Goal: Register for event/course

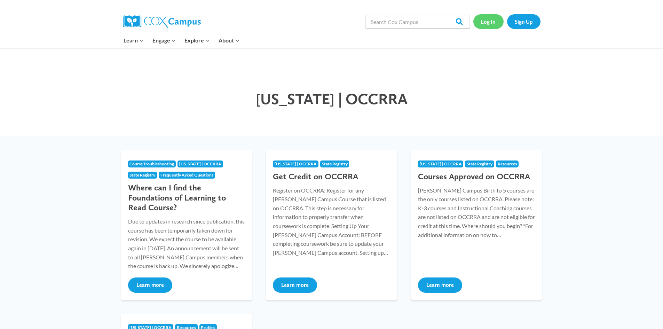
click at [483, 21] on link "Log In" at bounding box center [488, 21] width 30 height 14
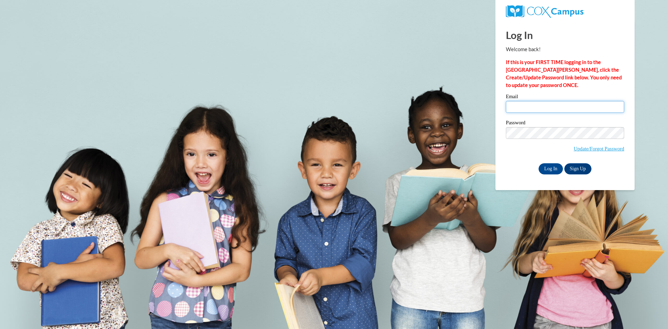
click at [536, 110] on input "Email" at bounding box center [565, 107] width 118 height 12
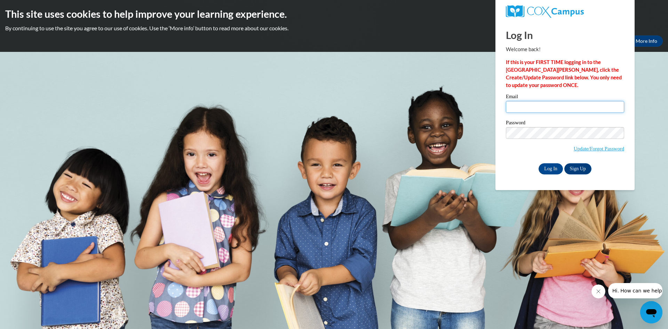
type input "kjama.iftiin@gmail.com"
click at [583, 109] on input "kjama.iftiin@gmail.com" at bounding box center [565, 107] width 118 height 12
click at [499, 112] on div "Log In Welcome back! If this is your FIRST TIME logging in to the NEW Cox Campu…" at bounding box center [565, 105] width 150 height 169
click at [567, 108] on input "kjama.iftiin@gmail.com" at bounding box center [565, 107] width 118 height 12
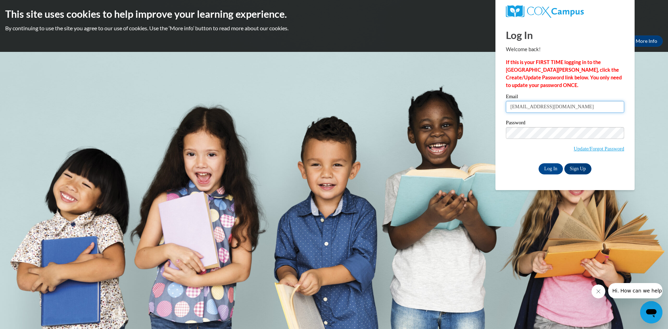
click at [567, 108] on input "kjama.iftiin@gmail.com" at bounding box center [565, 107] width 118 height 12
type input "i"
type input "k"
click at [603, 150] on link "Update/Forgot Password" at bounding box center [599, 149] width 50 height 6
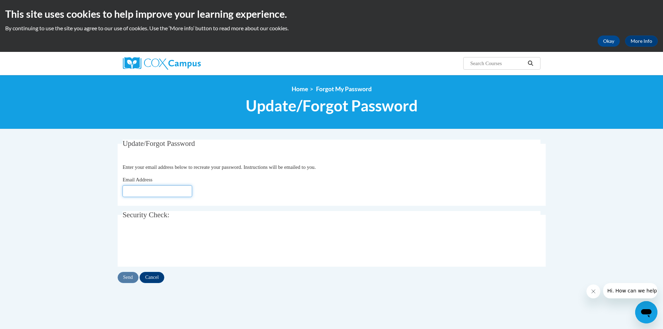
click at [167, 189] on input "Email Address" at bounding box center [157, 191] width 70 height 12
click button "Refresh captcha" at bounding box center [0, 0] width 0 height 0
type input "indhodeqa83@gmail.com"
click at [129, 277] on input "Send" at bounding box center [128, 277] width 21 height 11
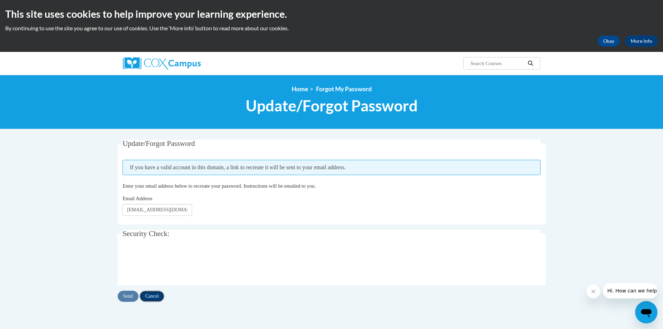
click at [163, 300] on input "Cancel" at bounding box center [152, 296] width 25 height 11
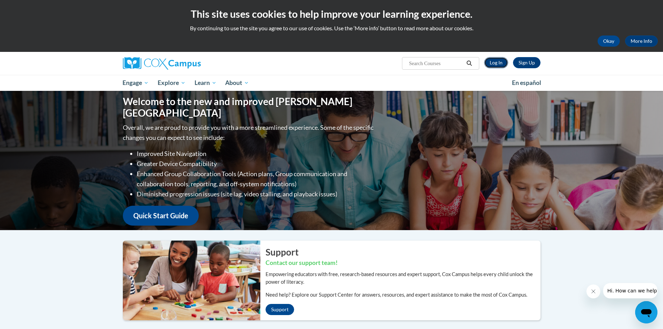
click at [488, 57] on link "Log In" at bounding box center [496, 62] width 24 height 11
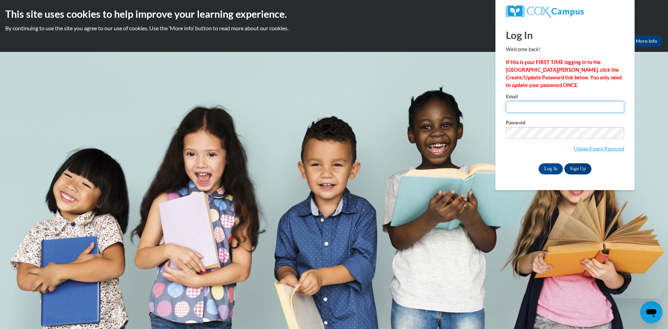
click at [549, 105] on input "Email" at bounding box center [565, 107] width 118 height 12
type input "indhodeqa83@gmail.com"
click at [539, 163] on input "Log In" at bounding box center [551, 168] width 24 height 11
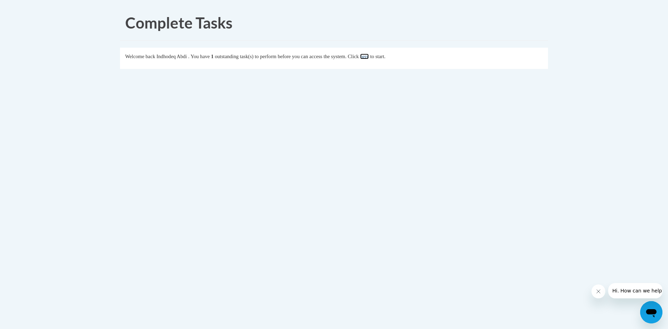
click at [369, 58] on link "here" at bounding box center [364, 57] width 9 height 6
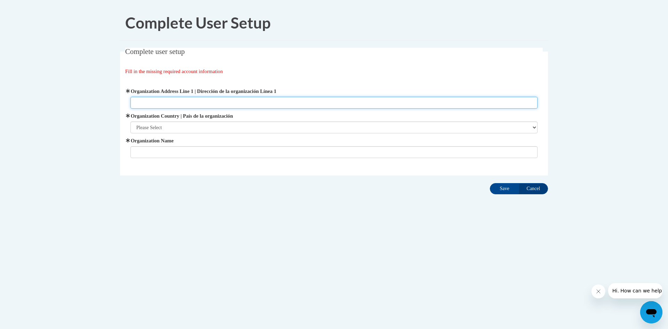
click at [238, 100] on input "Organization Address Line 1 | Dirección de la organización Línea 1" at bounding box center [333, 103] width 407 height 12
type input "3296 Westerville Rd."
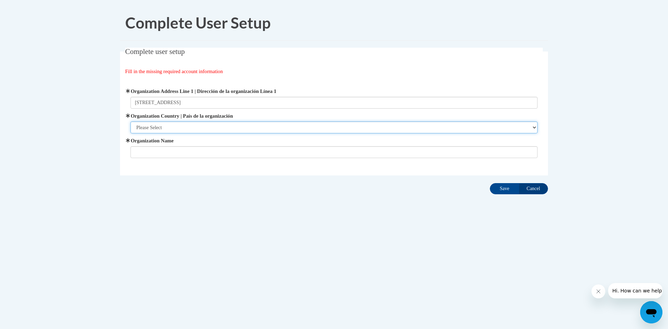
click at [216, 125] on select "Please Select United States | Estados Unidos Outside of the United States | Fue…" at bounding box center [333, 127] width 407 height 12
select select "ad49bcad-a171-4b2e-b99c-48b446064914"
click at [130, 121] on select "Please Select United States | Estados Unidos Outside of the United States | Fue…" at bounding box center [333, 127] width 407 height 12
click at [202, 145] on span "Organization Name" at bounding box center [333, 147] width 407 height 21
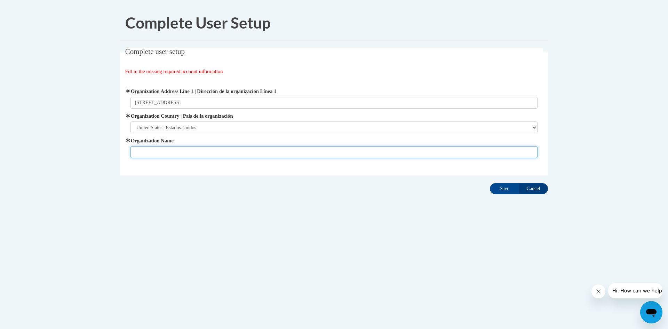
click at [202, 150] on input "Organization Name" at bounding box center [333, 152] width 407 height 12
type input "Iftiin Academy"
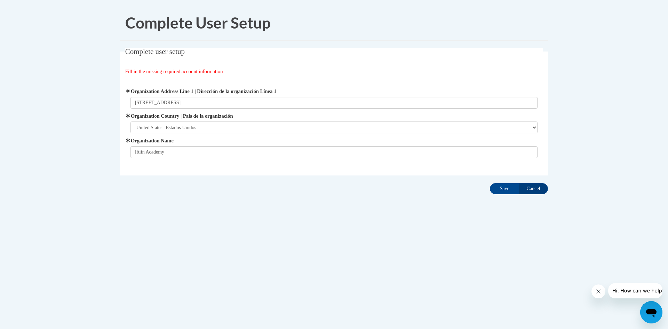
click at [191, 203] on div "Complete User Setup Complete user setup Fill in the missing required account in…" at bounding box center [334, 121] width 438 height 233
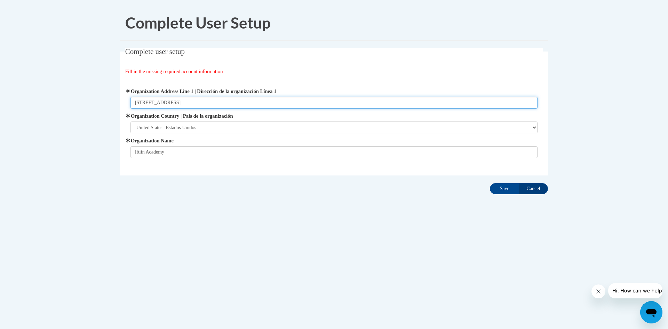
click at [227, 105] on input "3296 Westerville Rd." at bounding box center [333, 103] width 407 height 12
type input "3296 Westerville Rd"
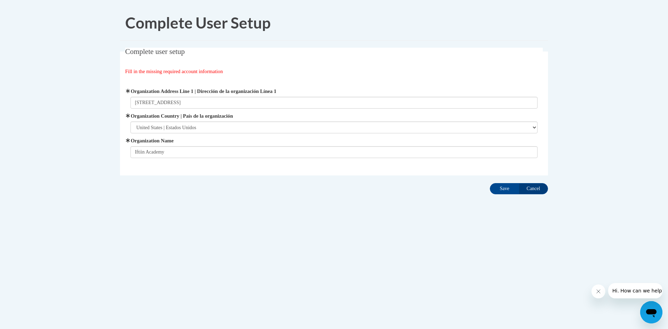
click at [347, 244] on body "Complete User Setup Complete user setup Fill in the missing required account in…" at bounding box center [334, 164] width 668 height 329
click at [501, 192] on input "Save" at bounding box center [504, 188] width 29 height 11
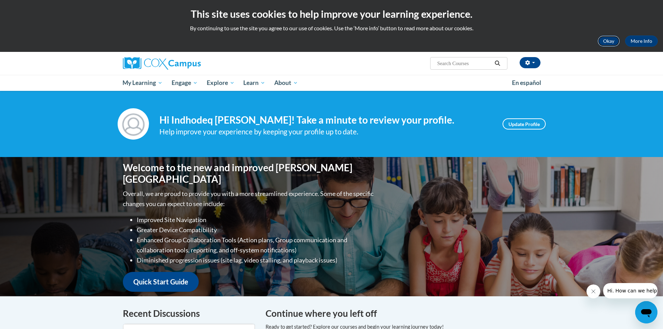
click at [615, 45] on button "Okay" at bounding box center [608, 40] width 22 height 11
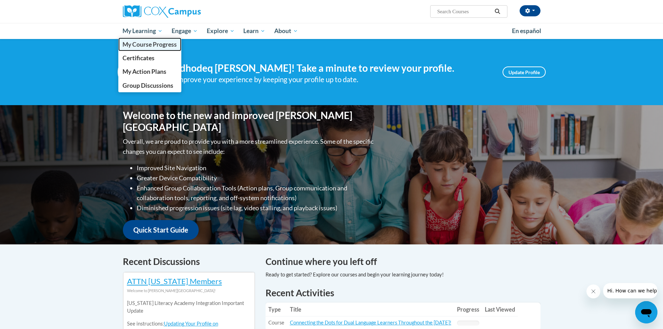
click at [150, 42] on span "My Course Progress" at bounding box center [149, 44] width 54 height 7
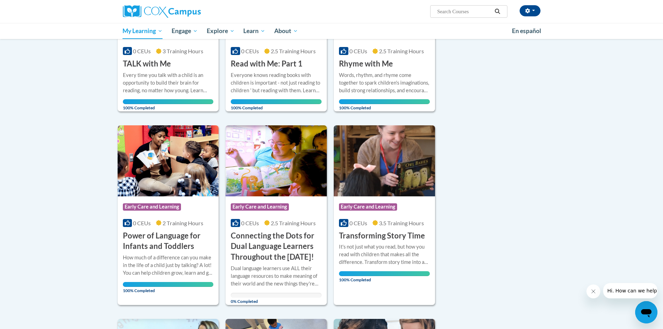
scroll to position [70, 0]
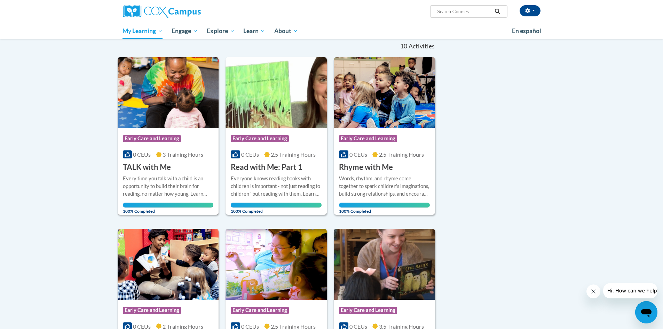
click at [186, 156] on span "3 Training Hours" at bounding box center [183, 154] width 41 height 7
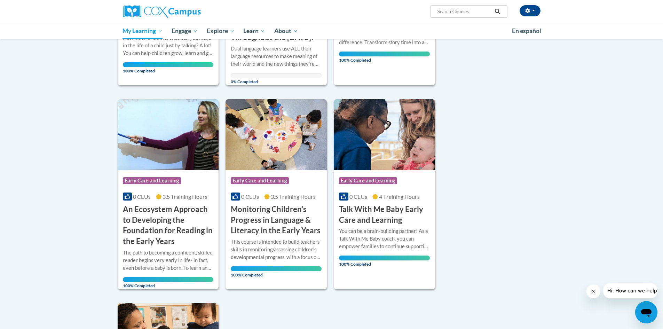
scroll to position [244, 0]
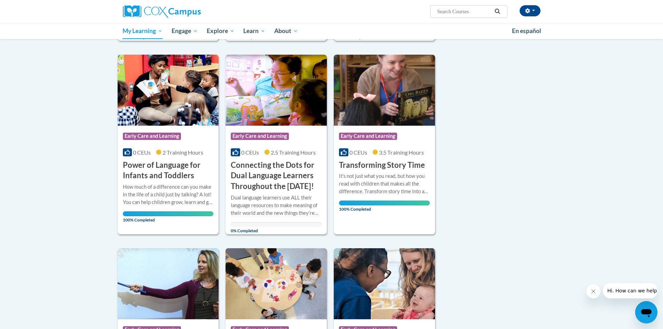
click at [38, 106] on body "Indhodeq Abdi (America/New_York UTC-04:00) My Profile Inbox My Transcripts Log …" at bounding box center [331, 265] width 663 height 1019
click at [294, 184] on h3 "Connecting the Dots for Dual Language Learners Throughout the [DATE]!" at bounding box center [276, 176] width 91 height 32
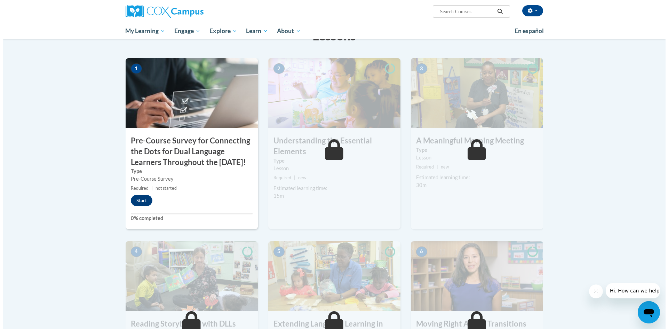
scroll to position [139, 0]
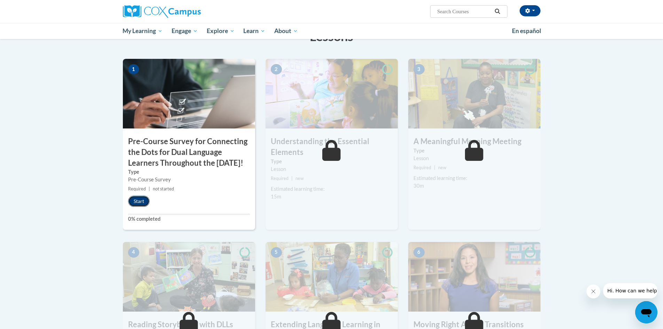
click at [142, 207] on button "Start" at bounding box center [139, 201] width 22 height 11
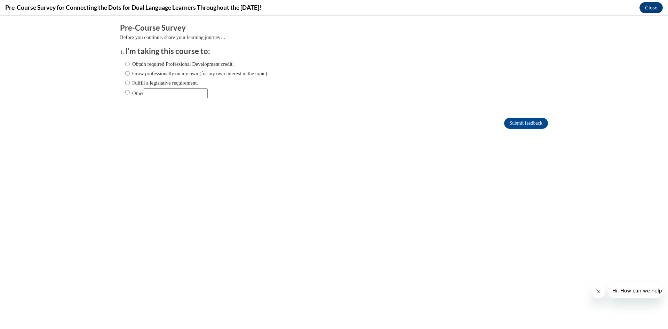
scroll to position [0, 0]
click at [153, 64] on label "Obtain required Professional Development credit." at bounding box center [179, 64] width 109 height 8
click at [130, 64] on input "Obtain required Professional Development credit." at bounding box center [127, 64] width 5 height 8
radio input "true"
click at [512, 127] on input "Submit feedback" at bounding box center [526, 123] width 44 height 11
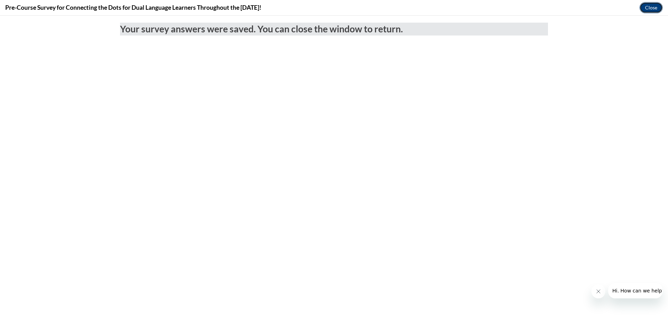
click at [645, 10] on button "Close" at bounding box center [651, 7] width 23 height 11
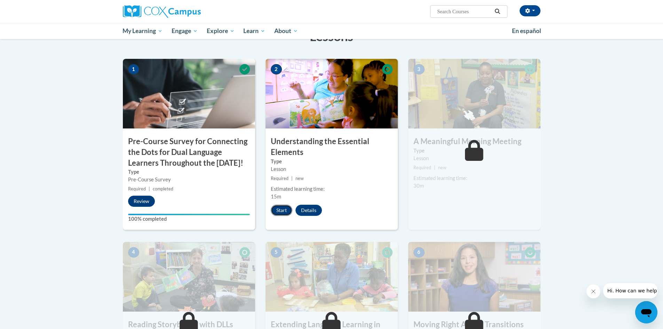
click at [278, 211] on button "Start" at bounding box center [282, 210] width 22 height 11
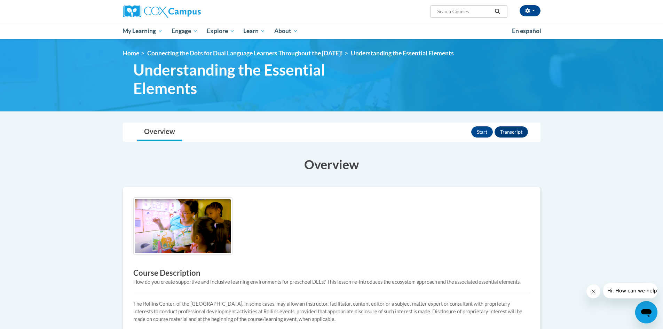
click at [191, 223] on img at bounding box center [182, 225] width 99 height 57
click at [477, 133] on button "Start" at bounding box center [482, 131] width 22 height 11
click at [478, 134] on button "Review" at bounding box center [479, 131] width 27 height 11
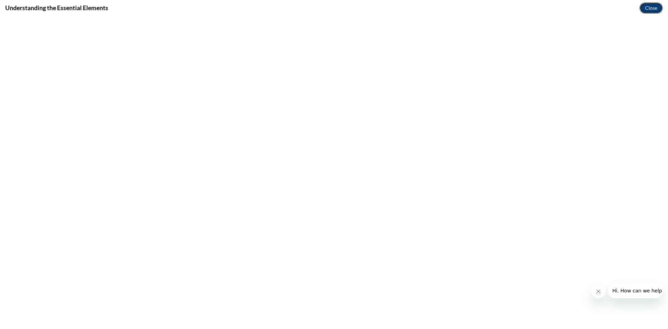
click at [656, 10] on button "Close" at bounding box center [651, 7] width 23 height 11
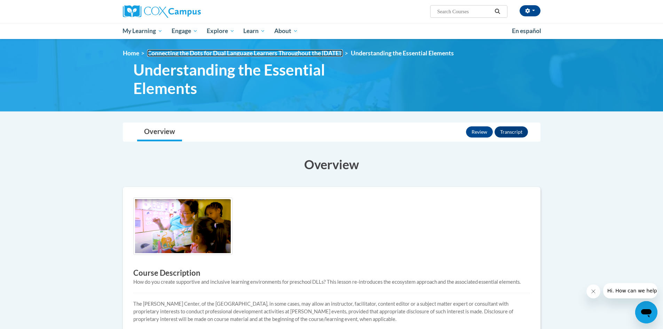
click at [265, 51] on link "Connecting the Dots for Dual Language Learners Throughout the [DATE]!" at bounding box center [245, 52] width 196 height 7
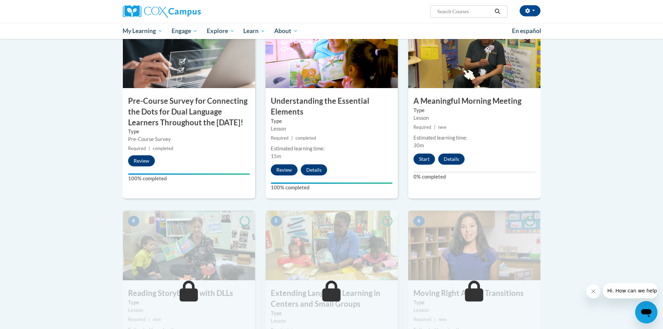
scroll to position [174, 0]
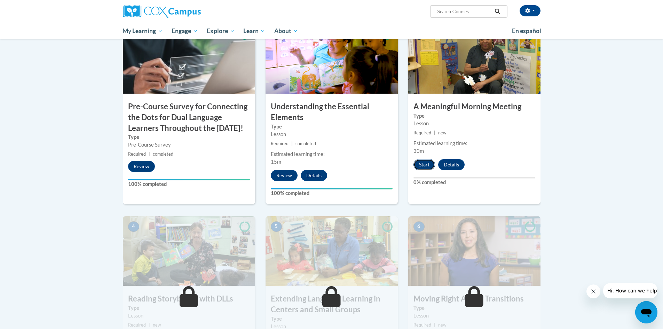
click at [422, 166] on button "Start" at bounding box center [424, 164] width 22 height 11
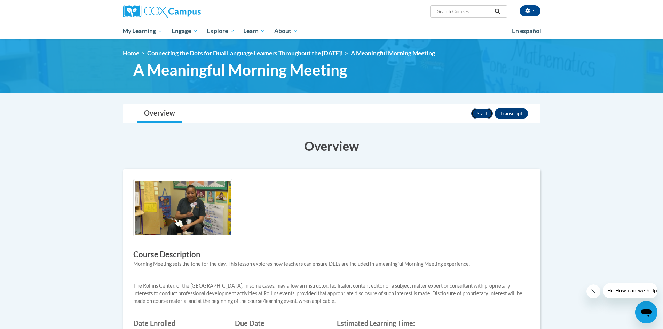
click at [478, 110] on button "Start" at bounding box center [482, 113] width 22 height 11
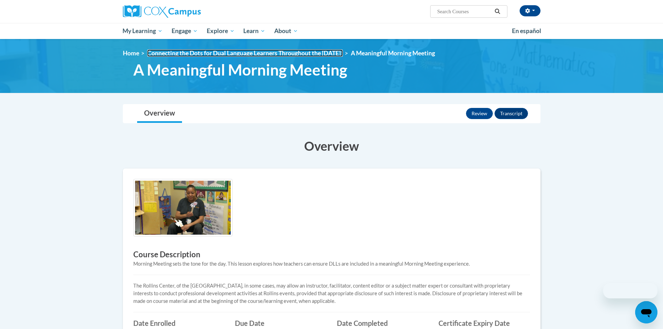
click at [337, 55] on link "Connecting the Dots for Dual Language Learners Throughout the [DATE]!" at bounding box center [245, 52] width 196 height 7
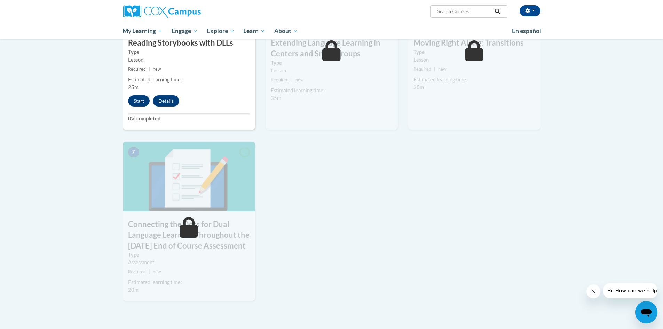
scroll to position [418, 0]
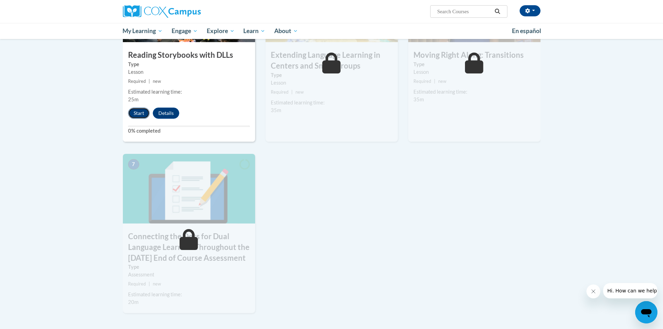
click at [144, 119] on button "Start" at bounding box center [139, 113] width 22 height 11
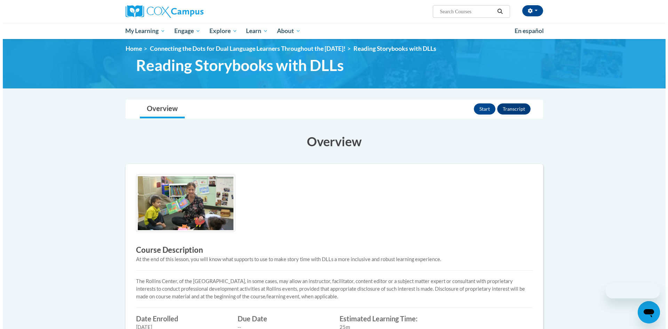
scroll to position [35, 0]
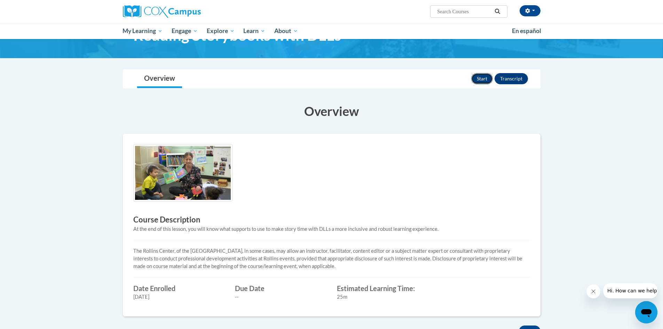
click at [477, 82] on button "Start" at bounding box center [482, 78] width 22 height 11
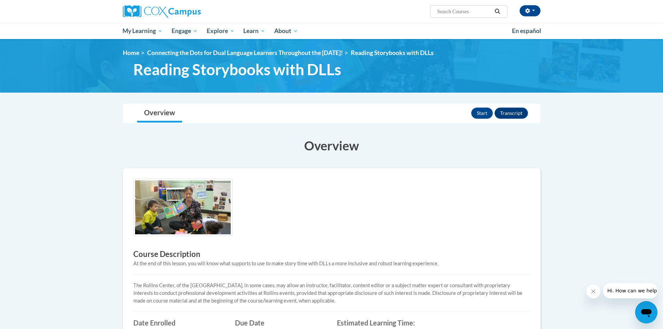
scroll to position [0, 0]
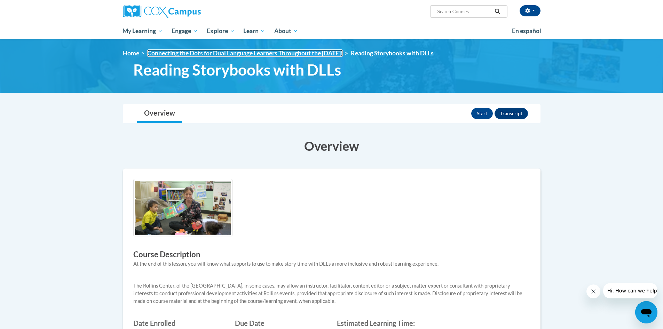
click at [258, 55] on link "Connecting the Dots for Dual Language Learners Throughout the [DATE]!" at bounding box center [245, 52] width 196 height 7
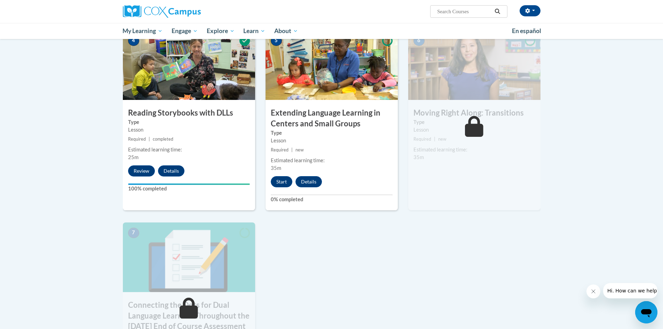
scroll to position [372, 0]
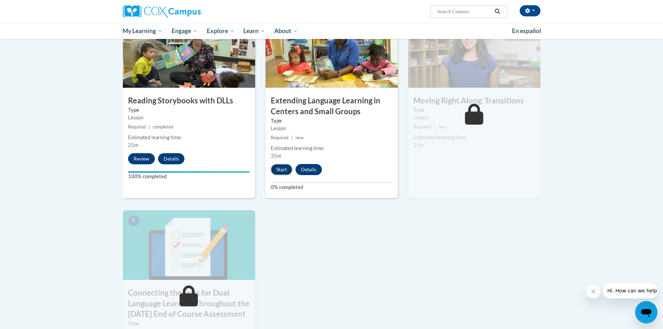
click at [284, 175] on button "Start" at bounding box center [282, 169] width 22 height 11
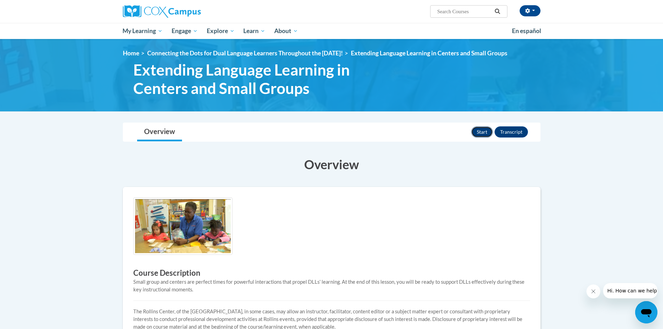
click at [485, 126] on button "Start" at bounding box center [482, 131] width 22 height 11
click at [239, 50] on link "Connecting the Dots for Dual Language Learners Throughout the [DATE]!" at bounding box center [245, 52] width 196 height 7
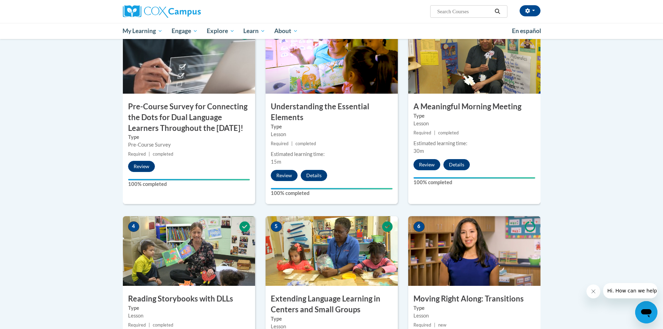
scroll to position [278, 0]
